Goal: Find specific page/section: Find specific page/section

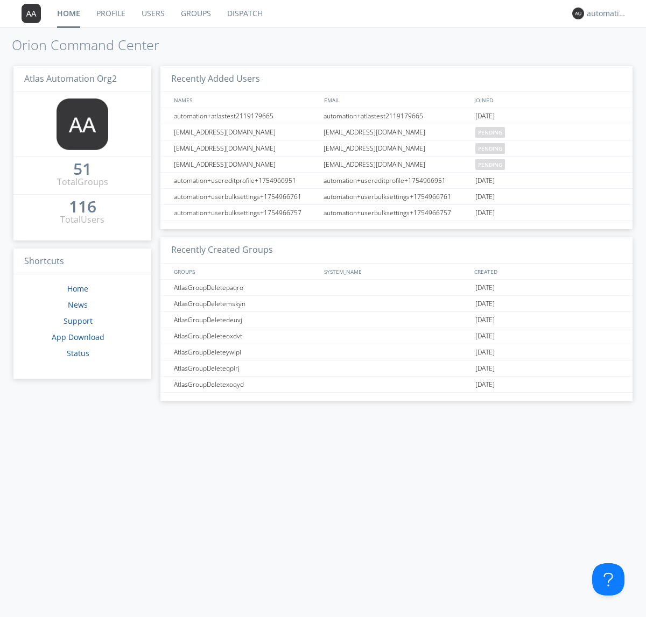
click at [244, 13] on link "Dispatch" at bounding box center [245, 13] width 52 height 27
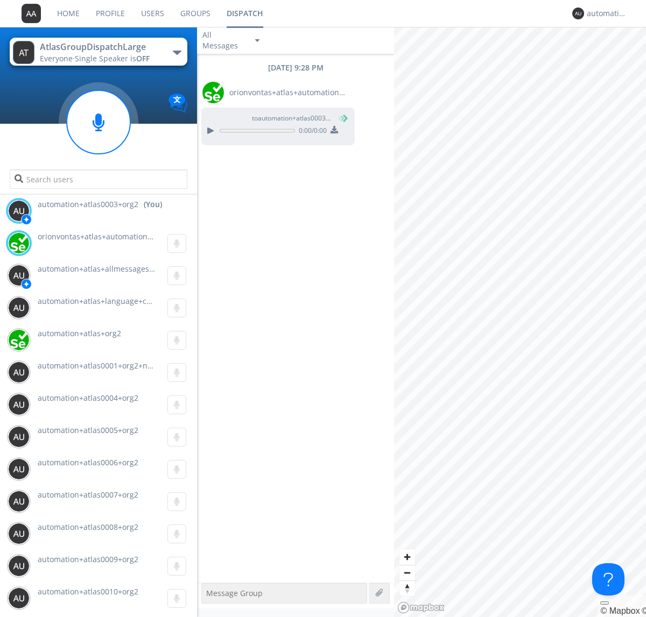
click at [177, 52] on div "button" at bounding box center [177, 53] width 9 height 4
click at [0, 0] on span "AtlasGroupDispatch" at bounding box center [0, 0] width 0 height 0
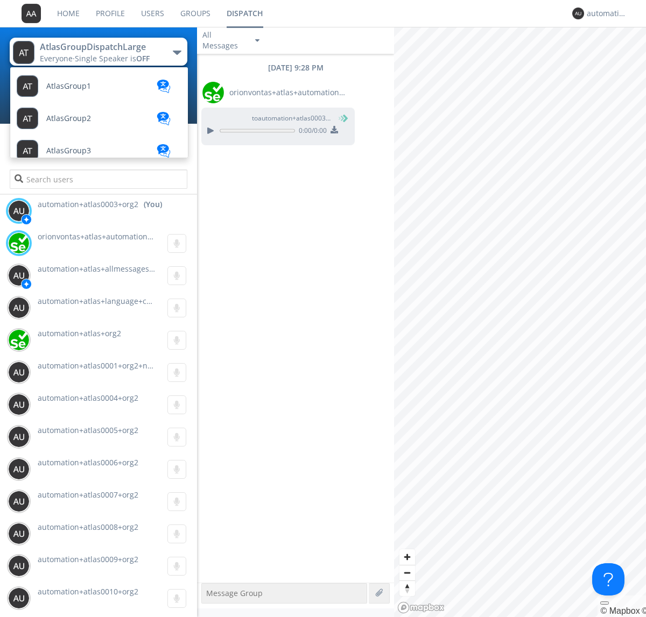
scroll to position [62, 0]
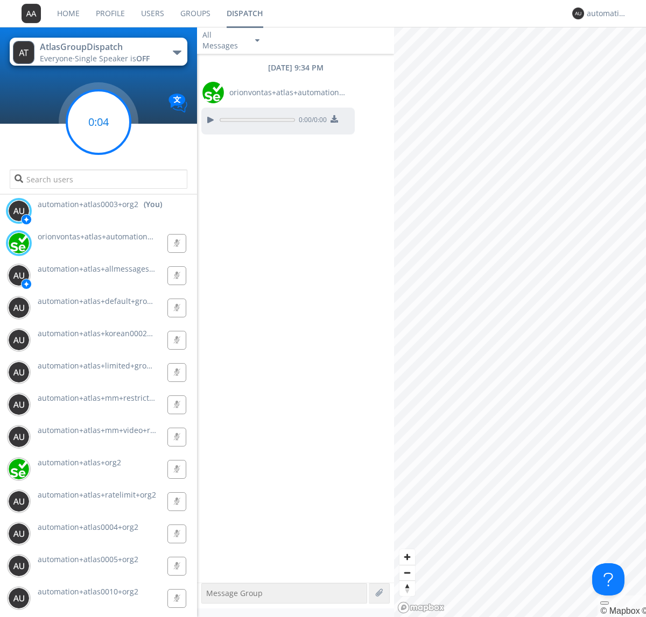
click at [98, 122] on g at bounding box center [99, 122] width 64 height 64
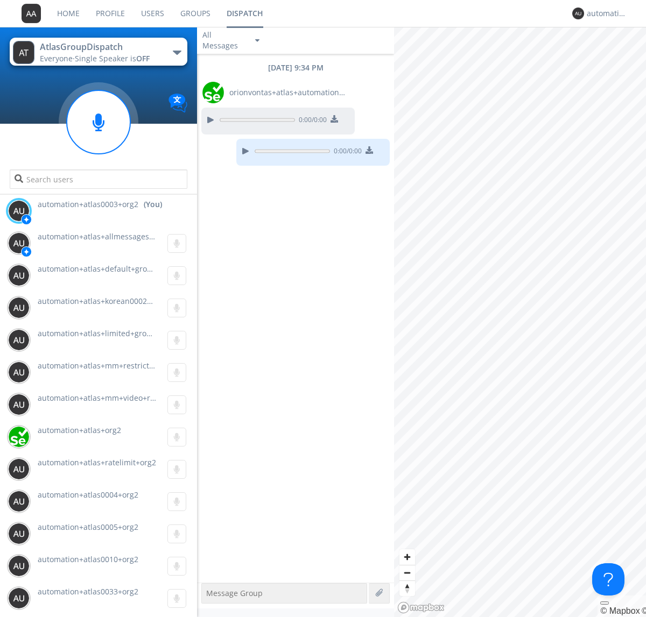
click at [177, 52] on div "button" at bounding box center [177, 53] width 9 height 4
click at [0, 0] on span "AtlasGroupDispatch2" at bounding box center [0, 0] width 0 height 0
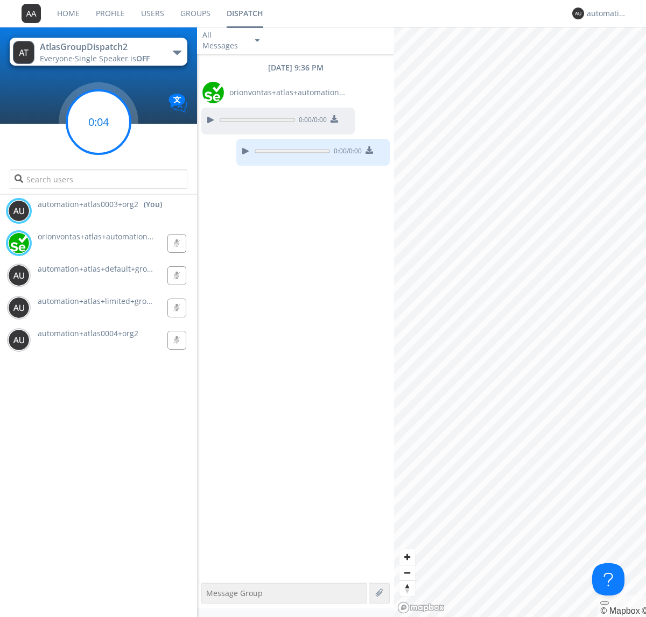
click at [98, 122] on g at bounding box center [99, 122] width 64 height 64
click at [604, 13] on div "automation+atlas0003+org2" at bounding box center [607, 13] width 40 height 11
